Goal: Information Seeking & Learning: Learn about a topic

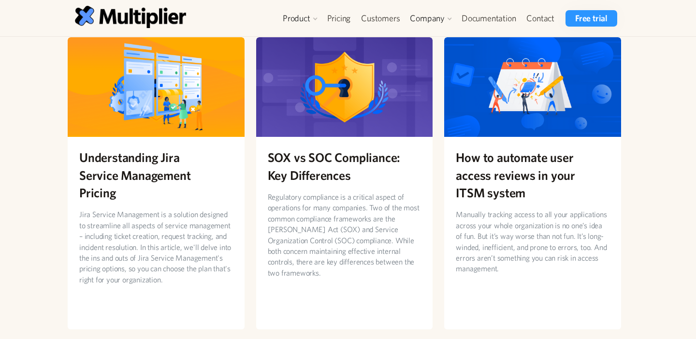
scroll to position [409, 0]
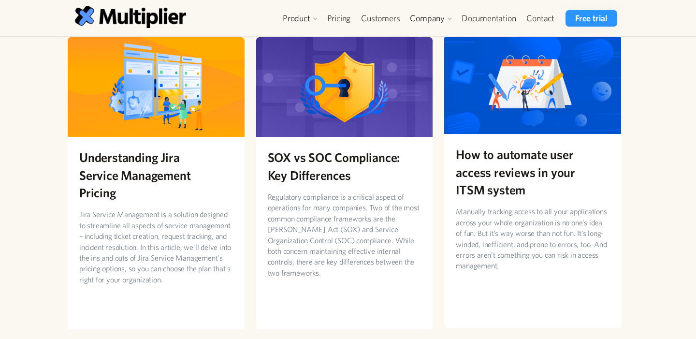
click at [469, 118] on img at bounding box center [532, 84] width 177 height 100
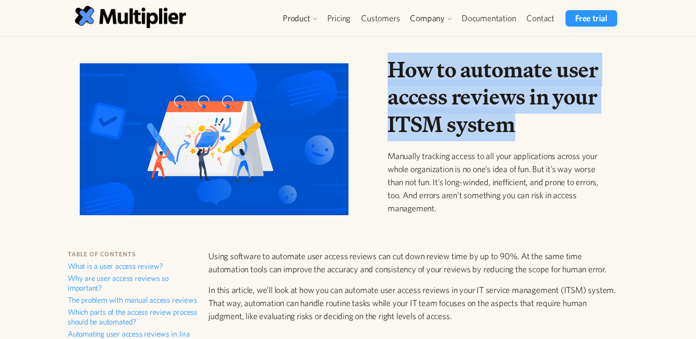
drag, startPoint x: 522, startPoint y: 120, endPoint x: 385, endPoint y: 75, distance: 143.9
click at [385, 75] on div "How to automate user access reviews in your ITSM system Manually tracking acces…" at bounding box center [498, 143] width 237 height 174
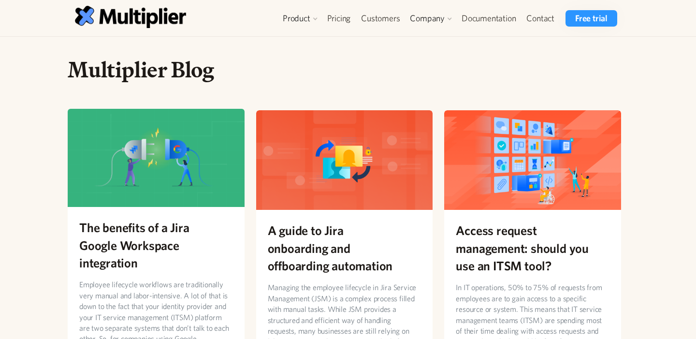
click at [212, 242] on h2 "The benefits of a Jira Google Workspace integration" at bounding box center [156, 244] width 154 height 53
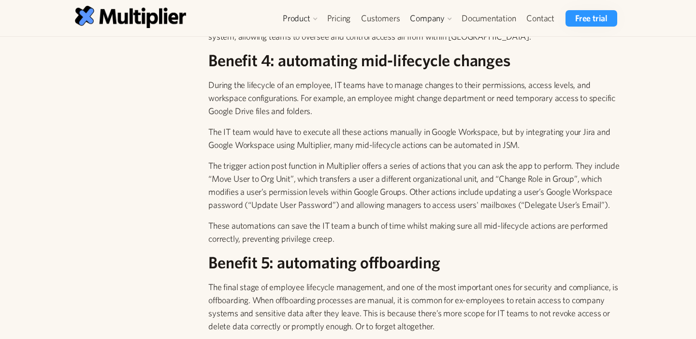
scroll to position [974, 0]
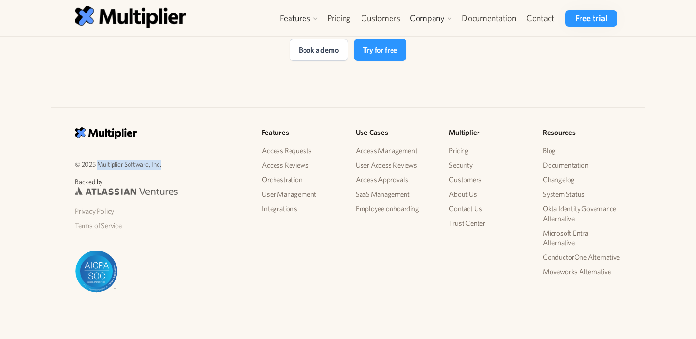
drag, startPoint x: 162, startPoint y: 166, endPoint x: 99, endPoint y: 164, distance: 63.8
click at [99, 164] on p "© 2025 Multiplier Software, Inc." at bounding box center [160, 163] width 171 height 11
copy p "Multiplier Software, Inc."
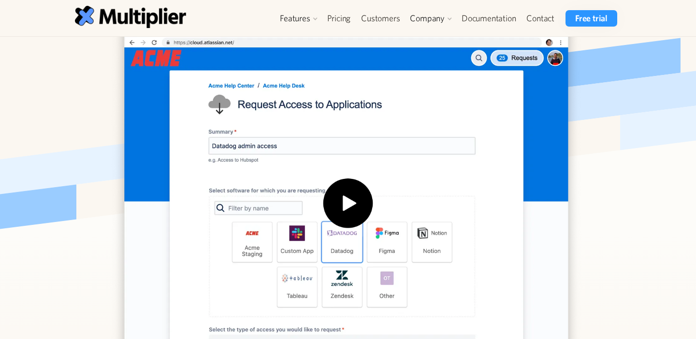
scroll to position [235, 0]
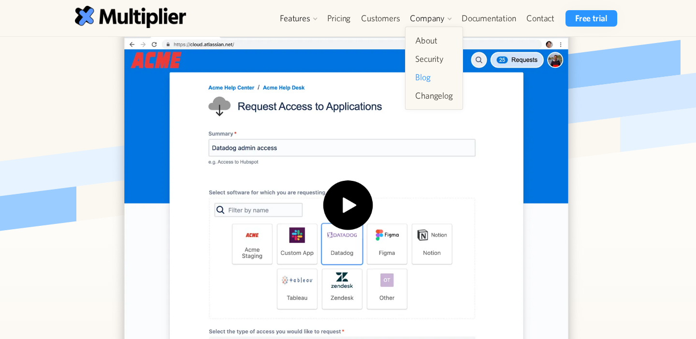
click at [426, 81] on link "Blog" at bounding box center [433, 77] width 45 height 17
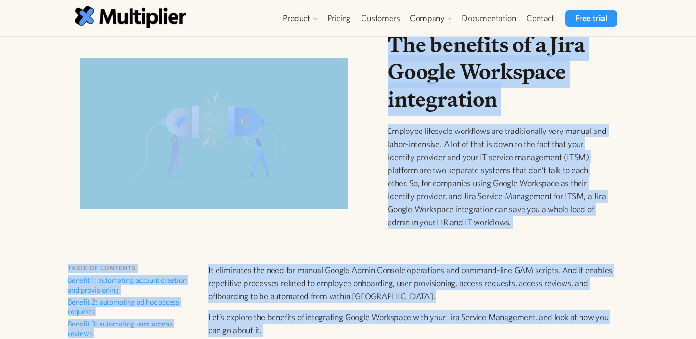
scroll to position [2, 0]
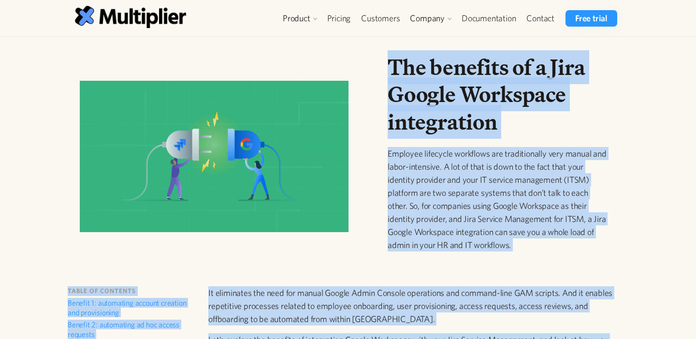
drag, startPoint x: 411, startPoint y: 245, endPoint x: 392, endPoint y: 50, distance: 196.6
copy div "The benefits of a Jira Google Workspace integration Employee lifecycle workflow…"
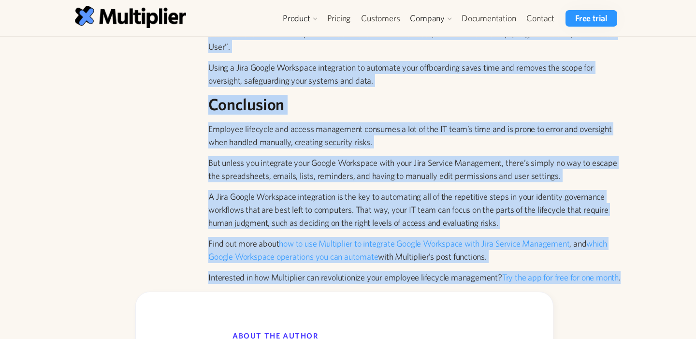
copy div "The benefits of a Jira Google Workspace integration Employee lifecycle workflow…"
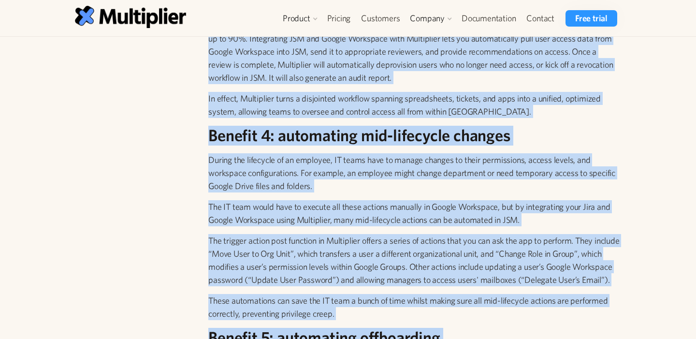
scroll to position [888, 0]
